Goal: Task Accomplishment & Management: Use online tool/utility

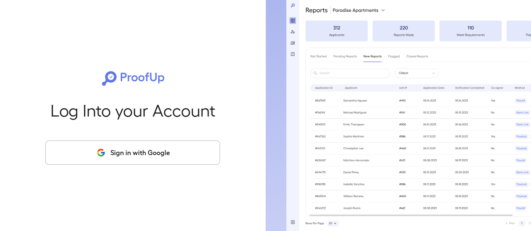
click at [189, 155] on button "Sign in with Google" at bounding box center [132, 153] width 175 height 24
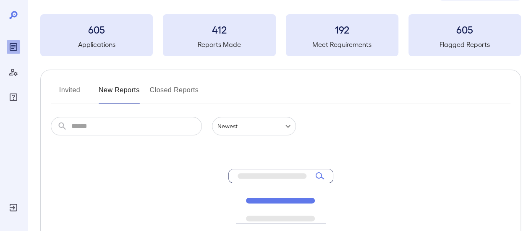
scroll to position [84, 0]
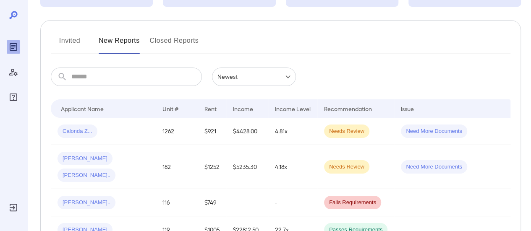
click at [110, 76] on input "text" at bounding box center [136, 77] width 130 height 18
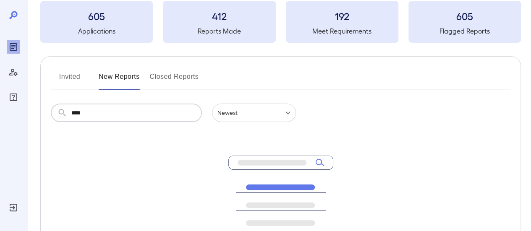
type input "****"
